Goal: Task Accomplishment & Management: Manage account settings

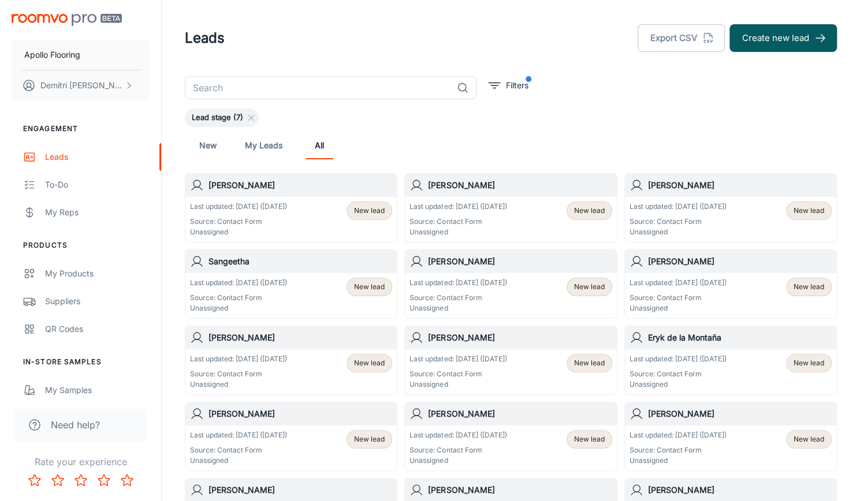
click at [259, 219] on p "Source: Contact Form" at bounding box center [238, 222] width 97 height 10
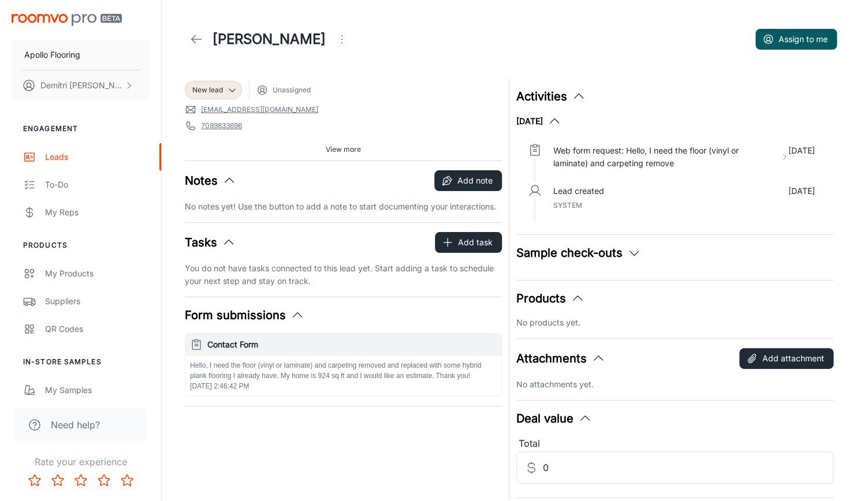
click at [63, 18] on img "scrollable content" at bounding box center [67, 20] width 110 height 12
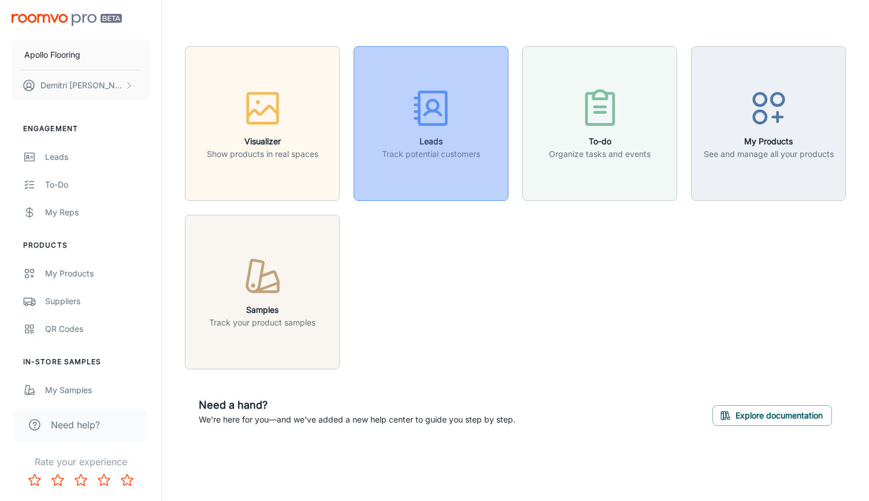
click at [403, 145] on h6 "Leads" at bounding box center [431, 141] width 98 height 13
